Goal: Task Accomplishment & Management: Use online tool/utility

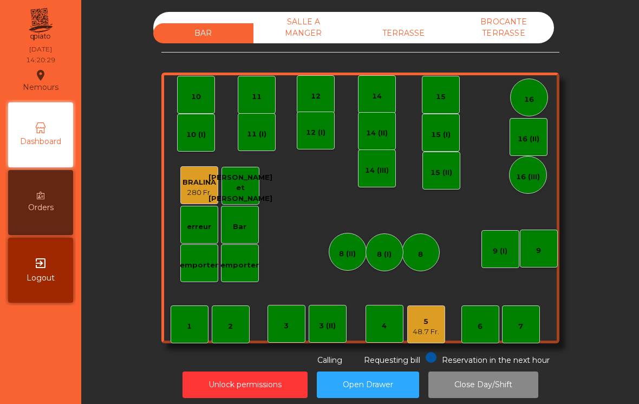
click at [430, 315] on div "5 48.7 Fr." at bounding box center [426, 324] width 27 height 25
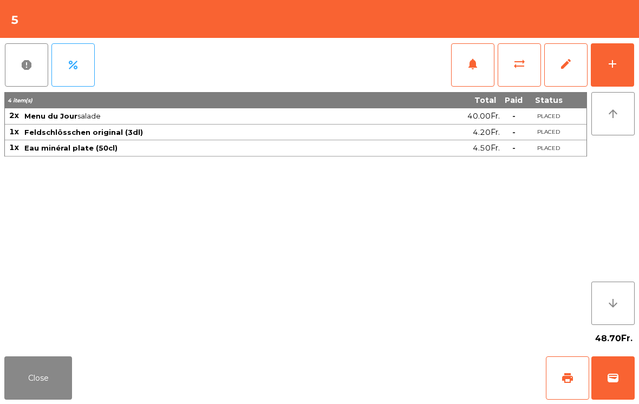
click at [573, 379] on span "print" at bounding box center [567, 378] width 13 height 13
click at [618, 387] on button "wallet" at bounding box center [613, 377] width 43 height 43
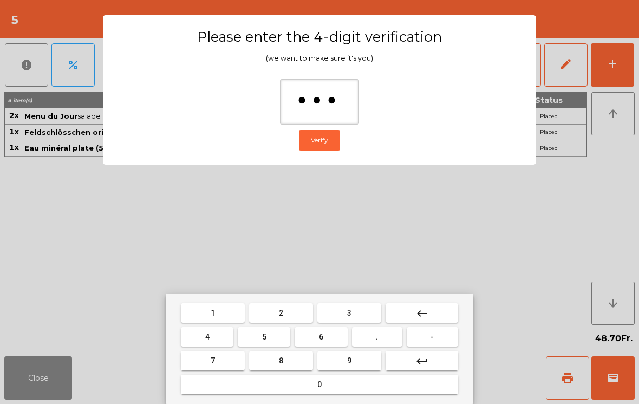
type input "****"
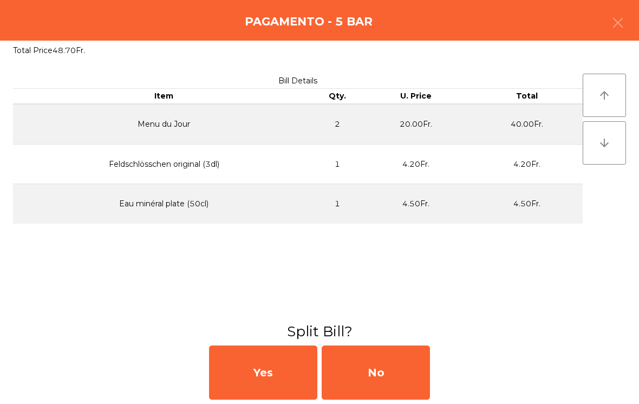
click at [400, 374] on div "No" at bounding box center [376, 373] width 108 height 54
click at [397, 371] on div "MB" at bounding box center [376, 373] width 108 height 54
click at [397, 381] on div "No" at bounding box center [376, 373] width 108 height 54
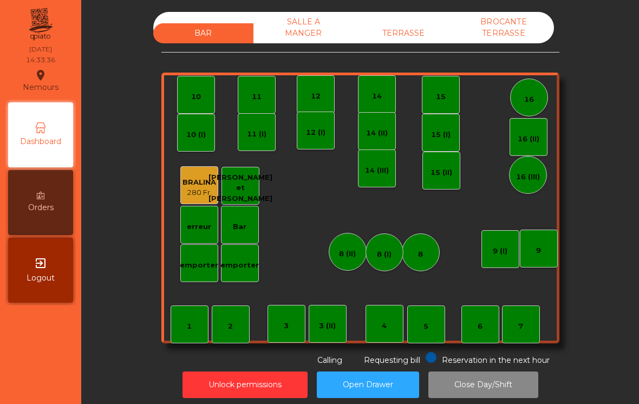
click at [404, 52] on hr at bounding box center [360, 52] width 398 height 1
click at [436, 25] on div "TERRASSE" at bounding box center [404, 33] width 100 height 20
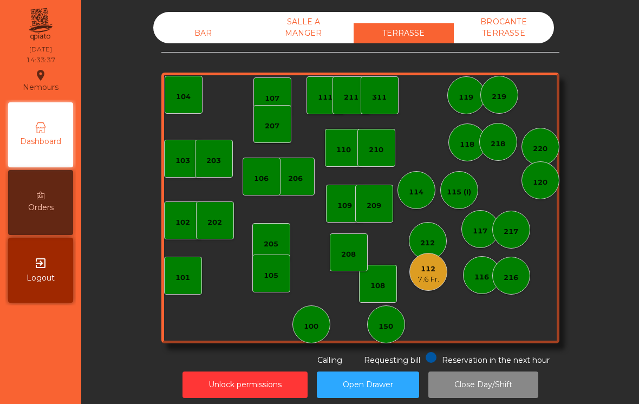
click at [434, 281] on div "7.6 Fr." at bounding box center [429, 279] width 22 height 11
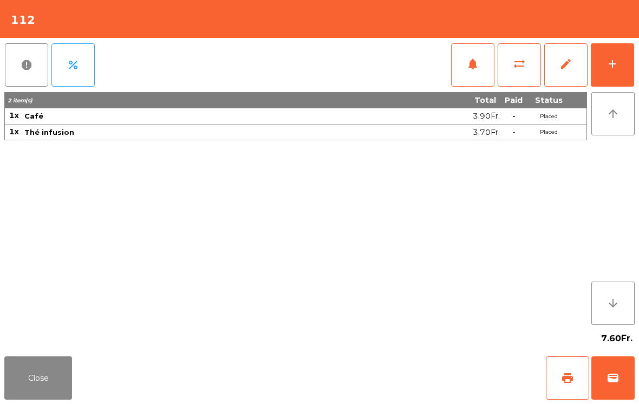
click at [621, 79] on button "add" at bounding box center [612, 64] width 43 height 43
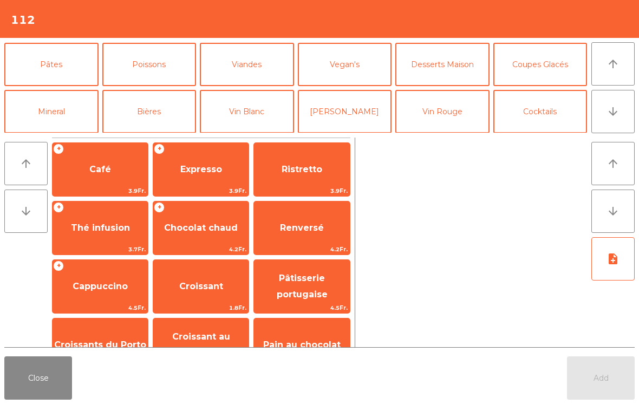
scroll to position [53, 0]
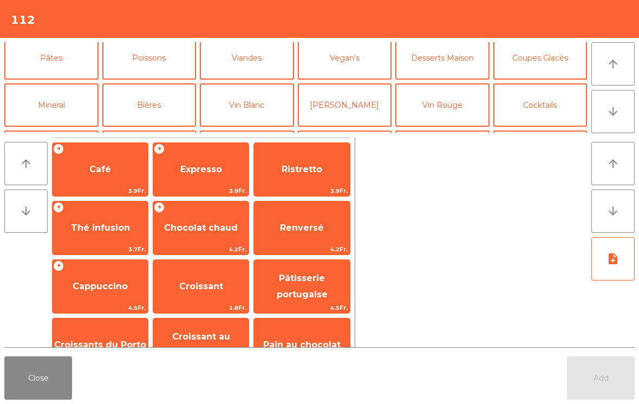
click at [442, 59] on button "Desserts Maison" at bounding box center [442, 57] width 94 height 43
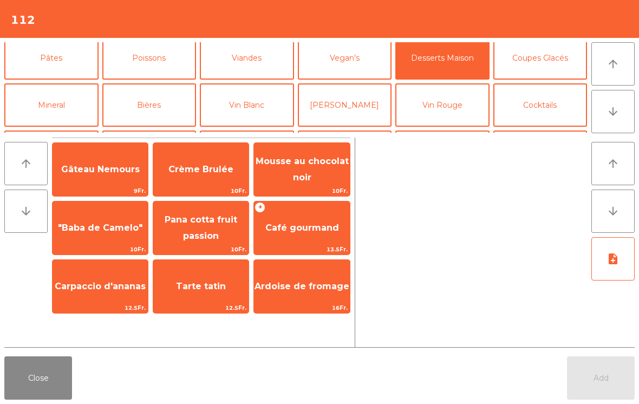
click at [223, 238] on span "Pana cotta fruit passion" at bounding box center [200, 228] width 95 height 46
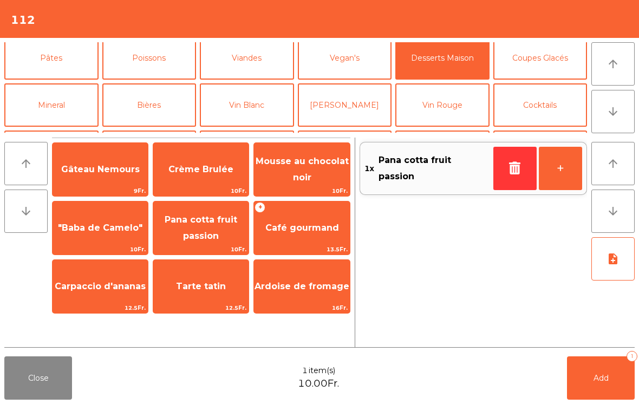
click at [520, 68] on button "Coupes Glacés" at bounding box center [541, 57] width 94 height 43
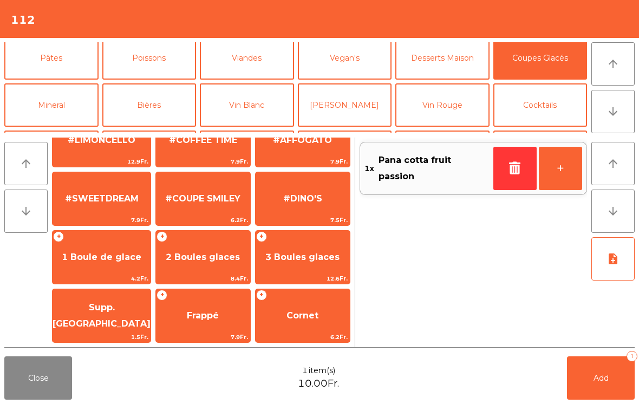
click at [88, 257] on span "1 Boule de glace" at bounding box center [102, 257] width 80 height 10
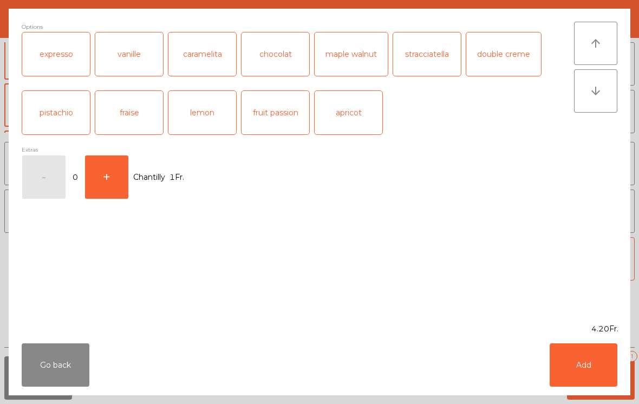
click at [585, 367] on button "Add" at bounding box center [584, 364] width 68 height 43
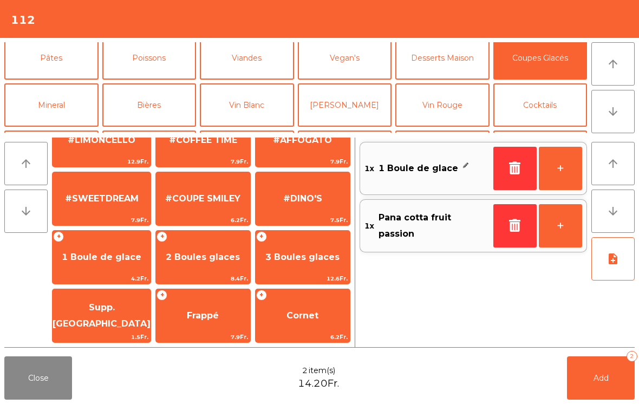
click at [585, 367] on button "Add 2" at bounding box center [601, 377] width 68 height 43
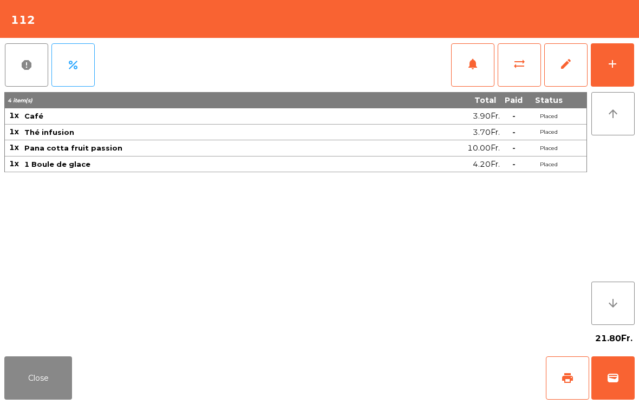
click at [27, 383] on button "Close" at bounding box center [38, 377] width 68 height 43
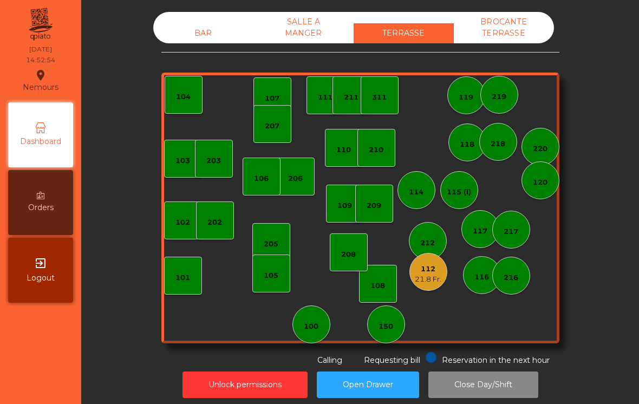
click at [434, 279] on div "21.8 Fr." at bounding box center [428, 279] width 27 height 11
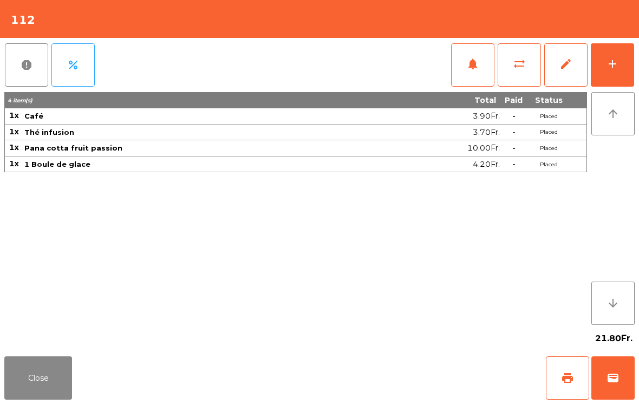
click at [557, 378] on button "print" at bounding box center [567, 377] width 43 height 43
